Goal: Find specific page/section: Find specific page/section

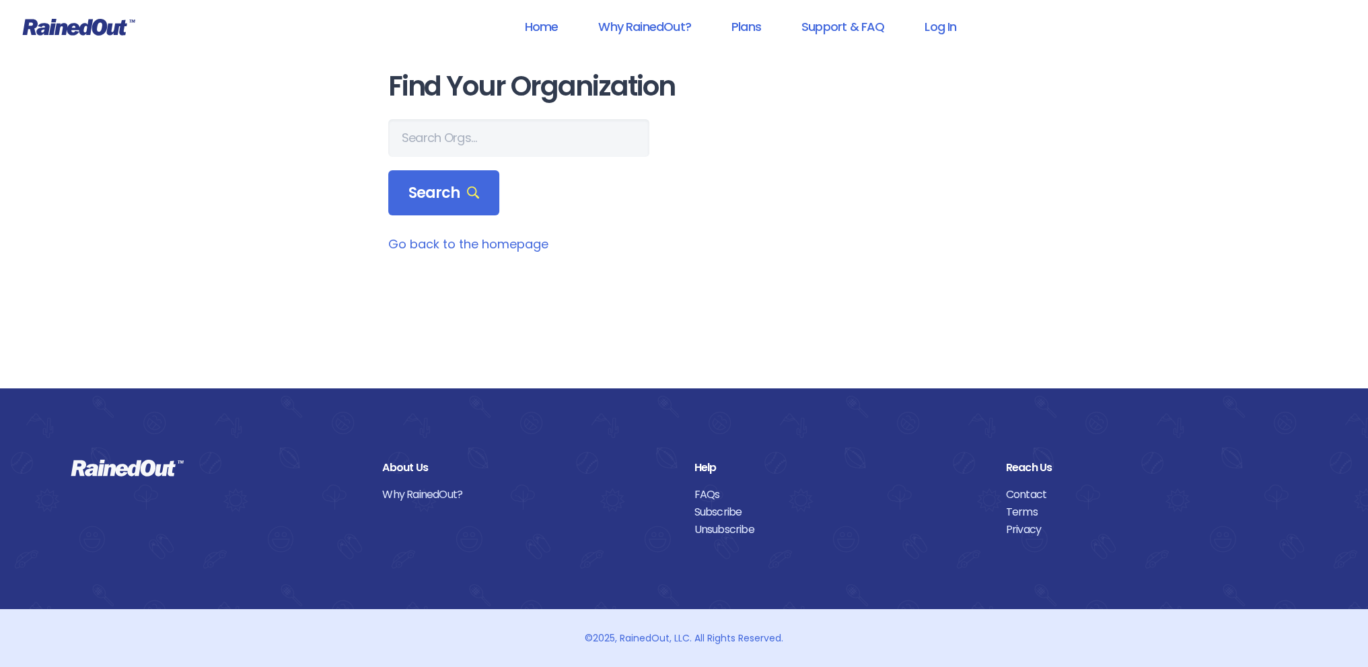
click at [459, 115] on main "Find Your Organization Search Go back to the homepage" at bounding box center [684, 162] width 592 height 182
click at [462, 145] on input "text" at bounding box center [518, 138] width 261 height 38
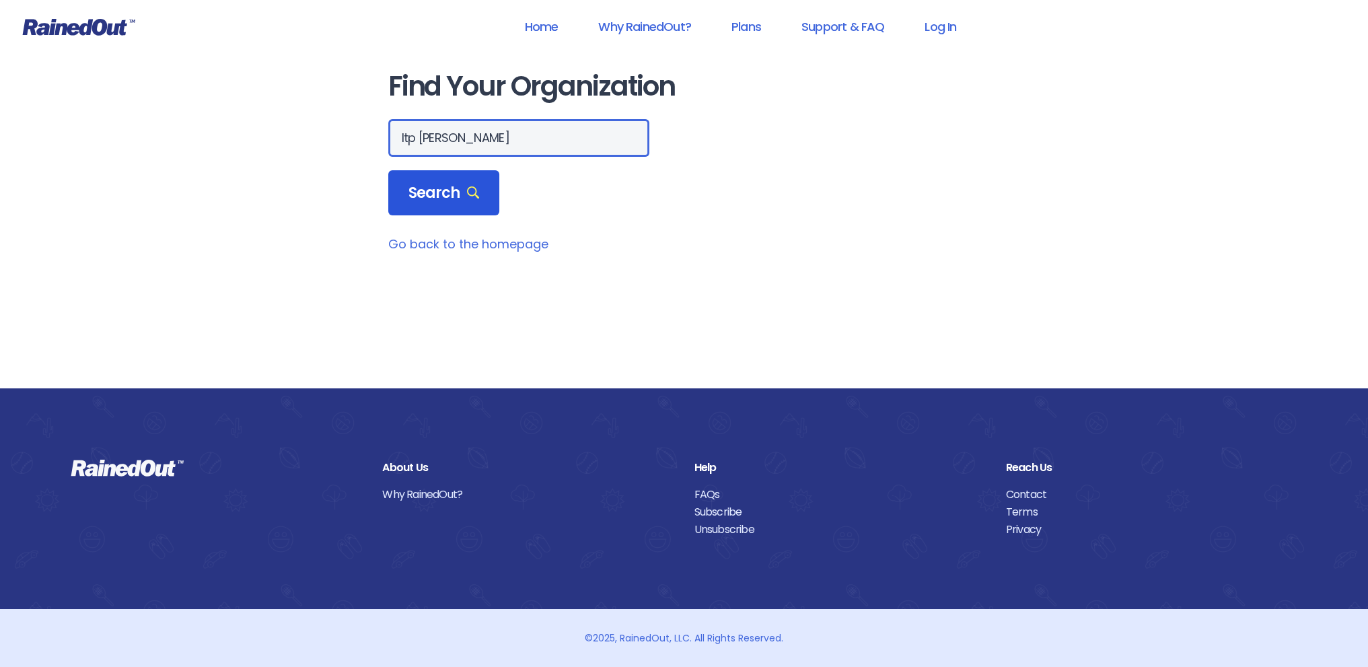
type input "ltp dan"
click at [447, 184] on span "Search" at bounding box center [444, 193] width 71 height 19
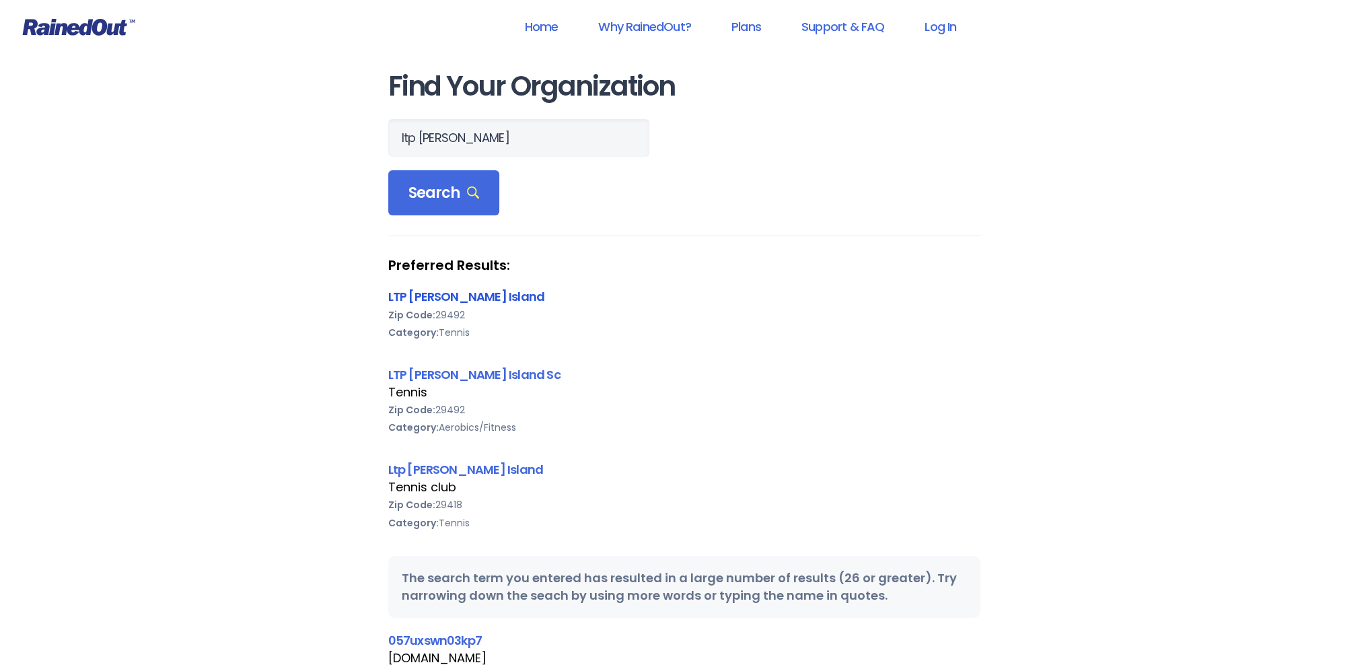
click at [425, 295] on link "LTP [PERSON_NAME] Island" at bounding box center [466, 296] width 157 height 17
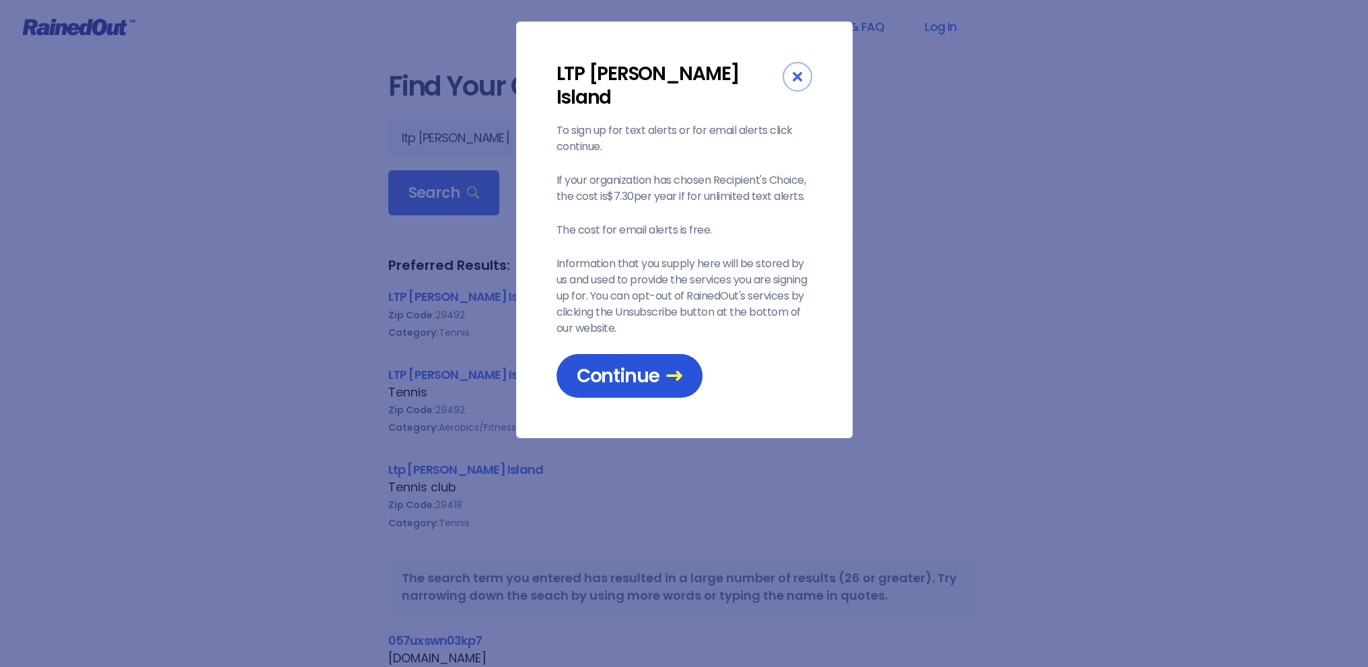
click at [618, 364] on span "Continue" at bounding box center [630, 376] width 106 height 24
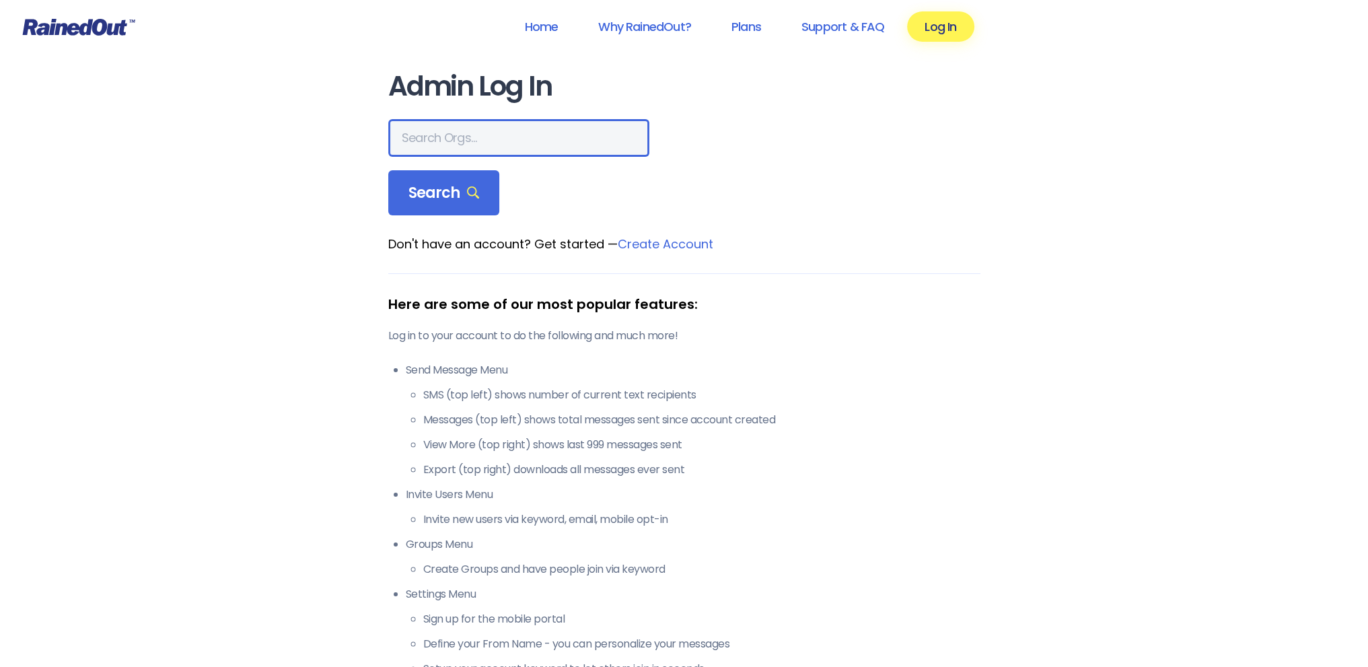
click at [458, 133] on input "text" at bounding box center [518, 138] width 261 height 38
type input "LTP [PERSON_NAME]"
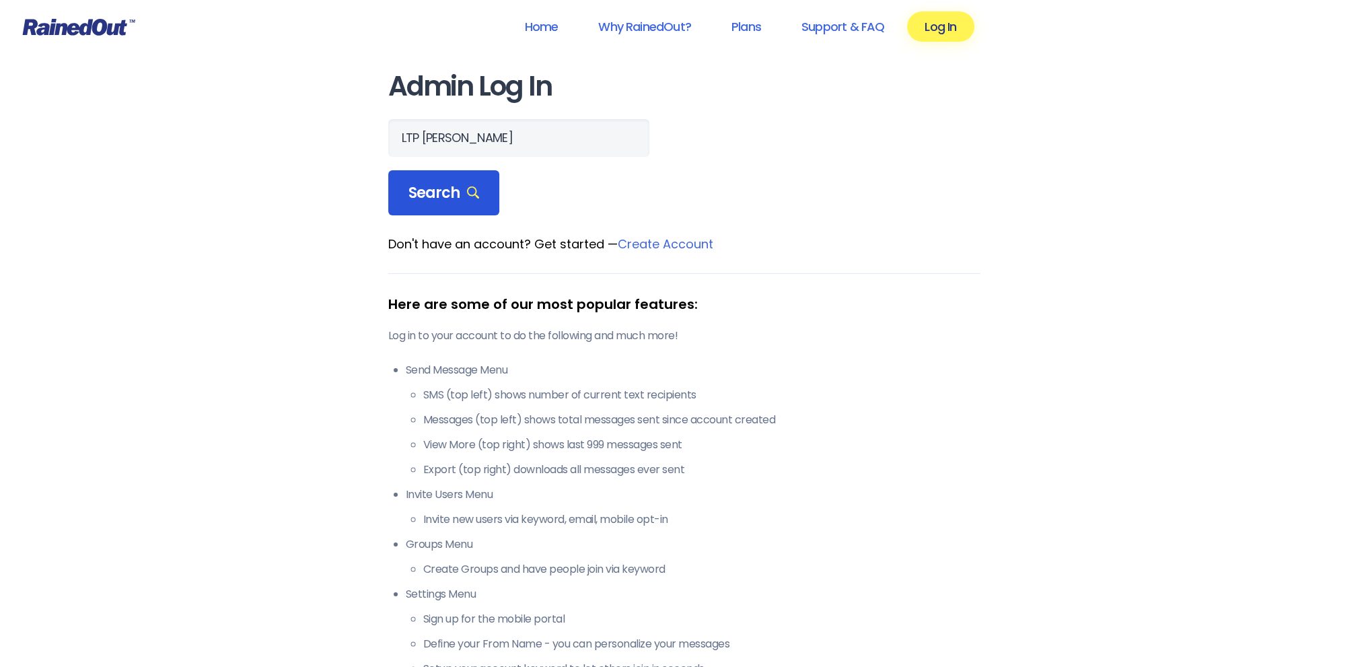
click at [444, 188] on span "Search" at bounding box center [444, 193] width 71 height 19
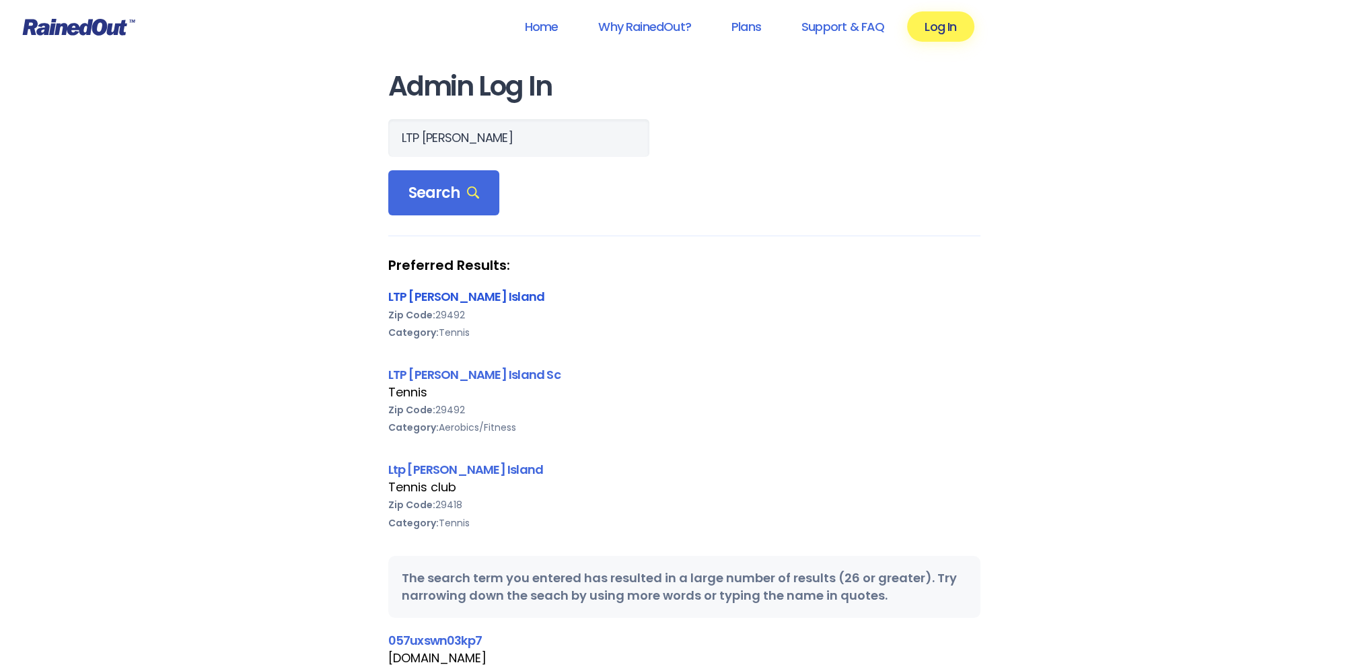
click at [421, 300] on link "LTP [PERSON_NAME] Island" at bounding box center [466, 296] width 157 height 17
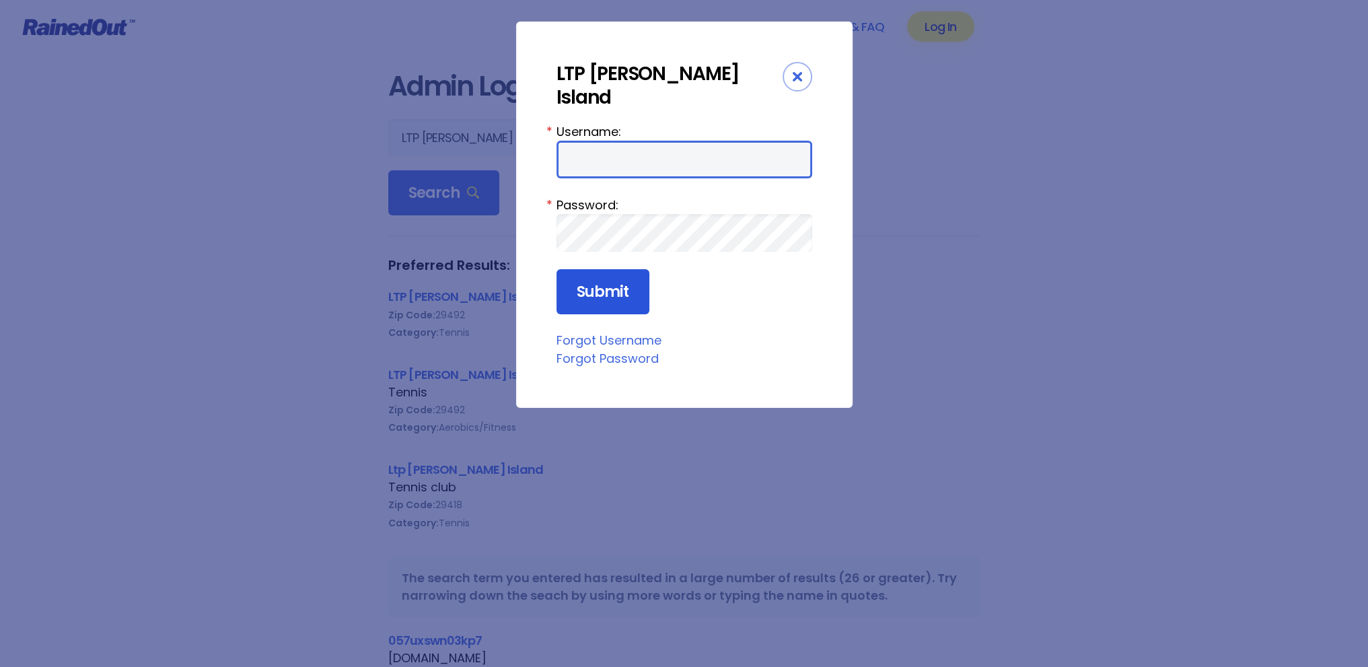
type input "tennis"
click at [611, 278] on input "Submit" at bounding box center [603, 292] width 93 height 46
